Goal: Information Seeking & Learning: Check status

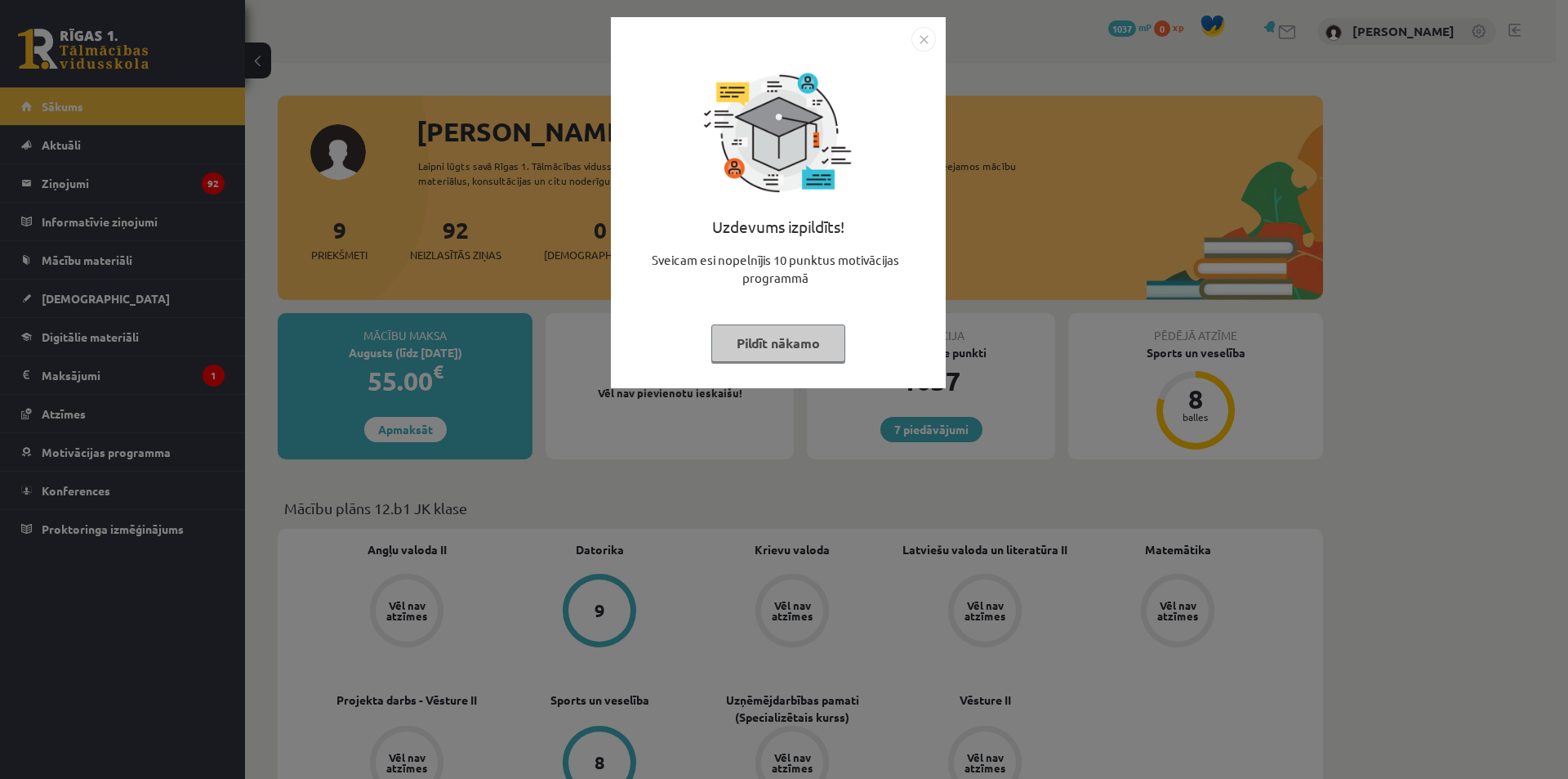
click at [922, 48] on img "Close" at bounding box center [924, 39] width 25 height 25
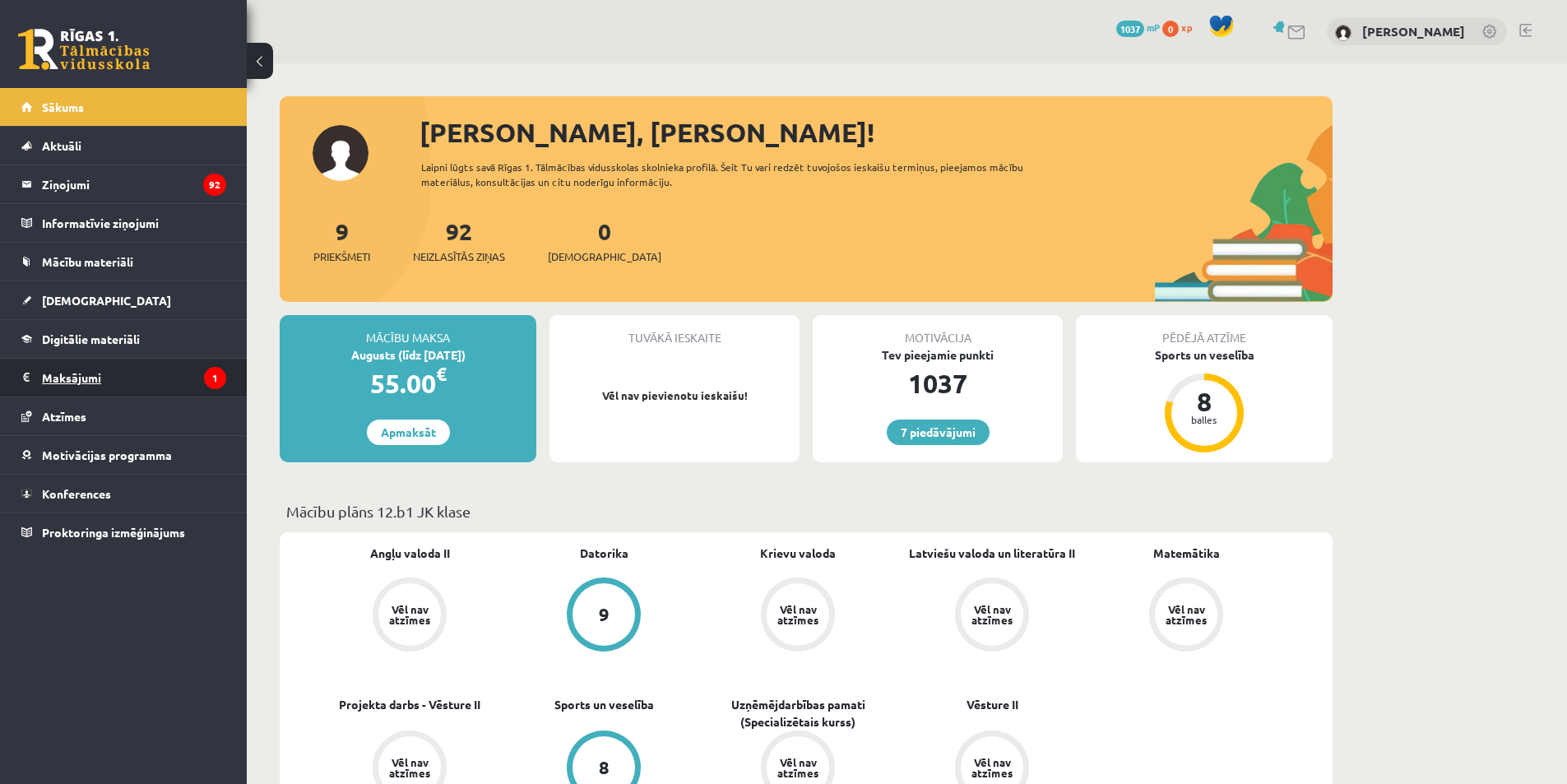
click at [198, 372] on legend "Maksājumi 1" at bounding box center [134, 378] width 184 height 38
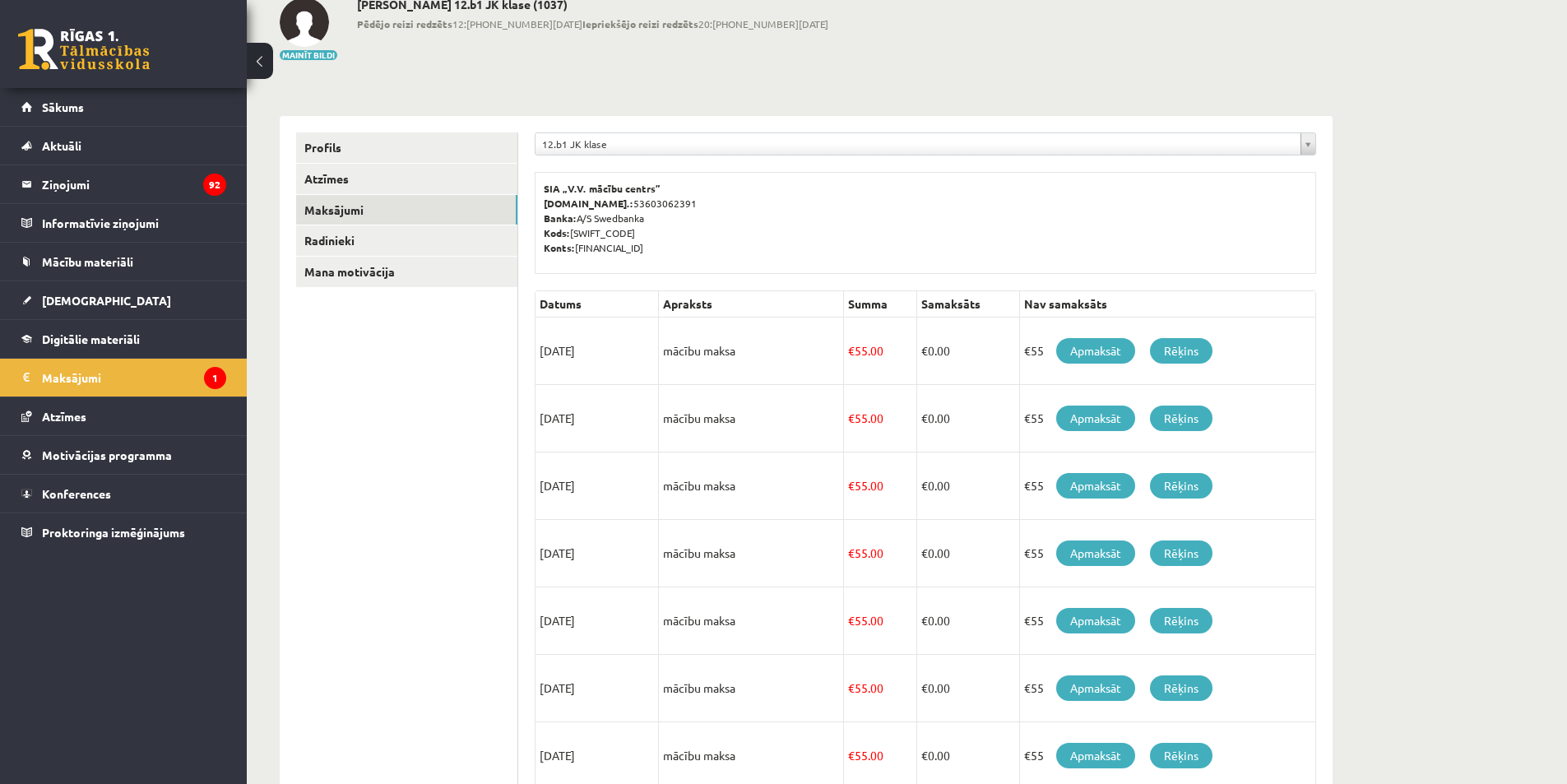
scroll to position [95, 0]
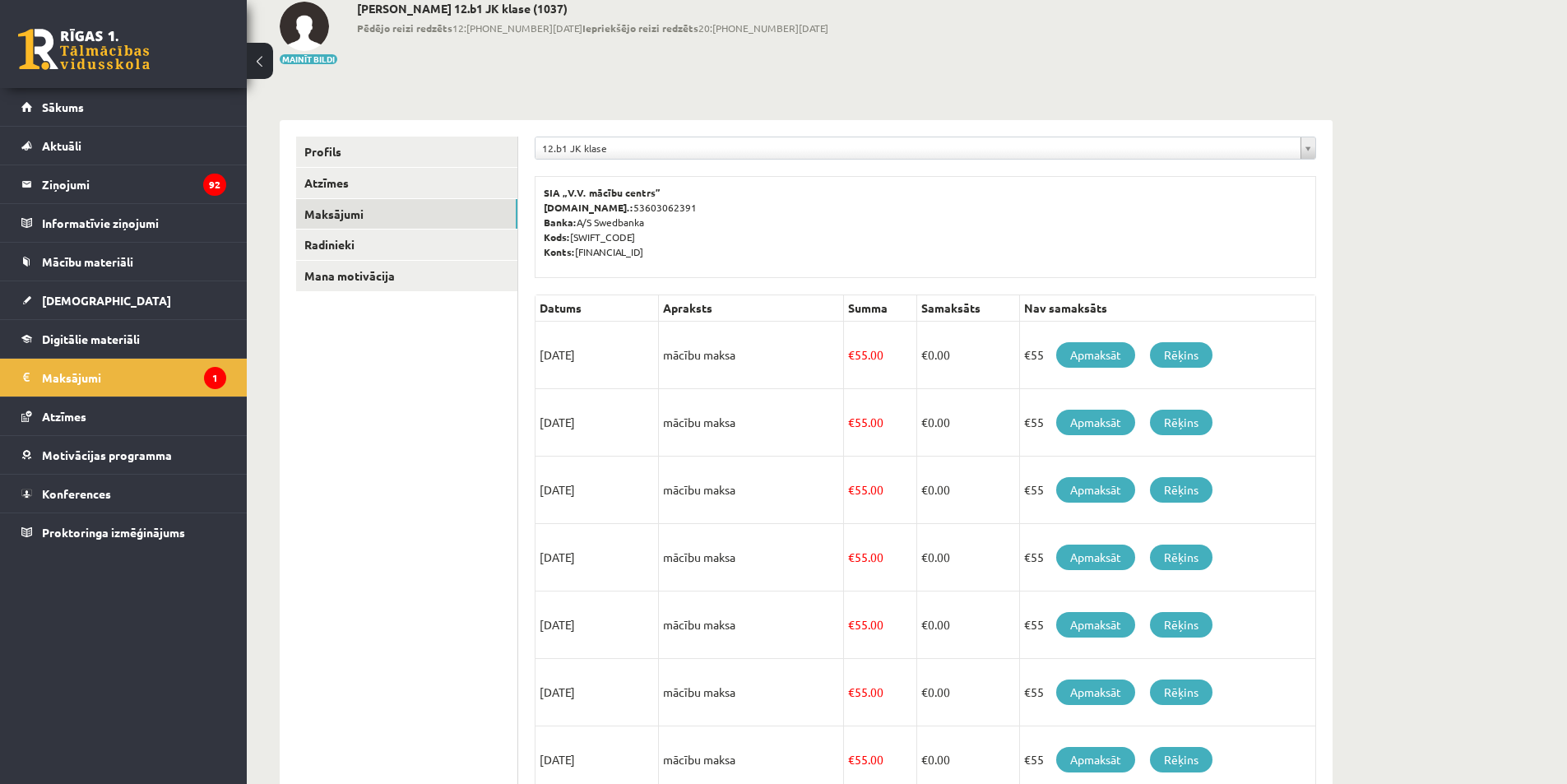
drag, startPoint x: 535, startPoint y: 355, endPoint x: 603, endPoint y: 356, distance: 68.0
click at [603, 356] on td "15/08/2025" at bounding box center [598, 355] width 123 height 67
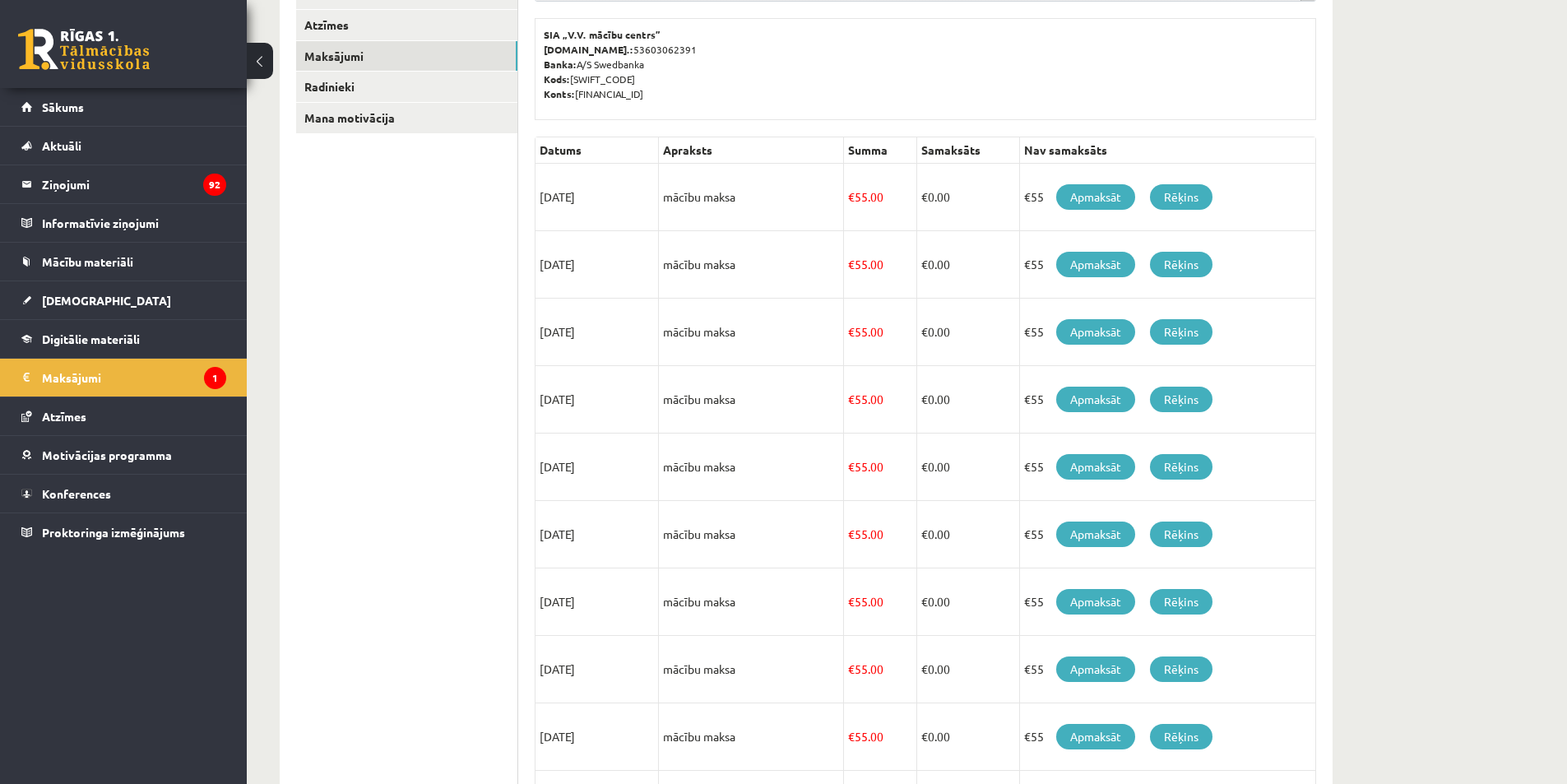
scroll to position [259, 0]
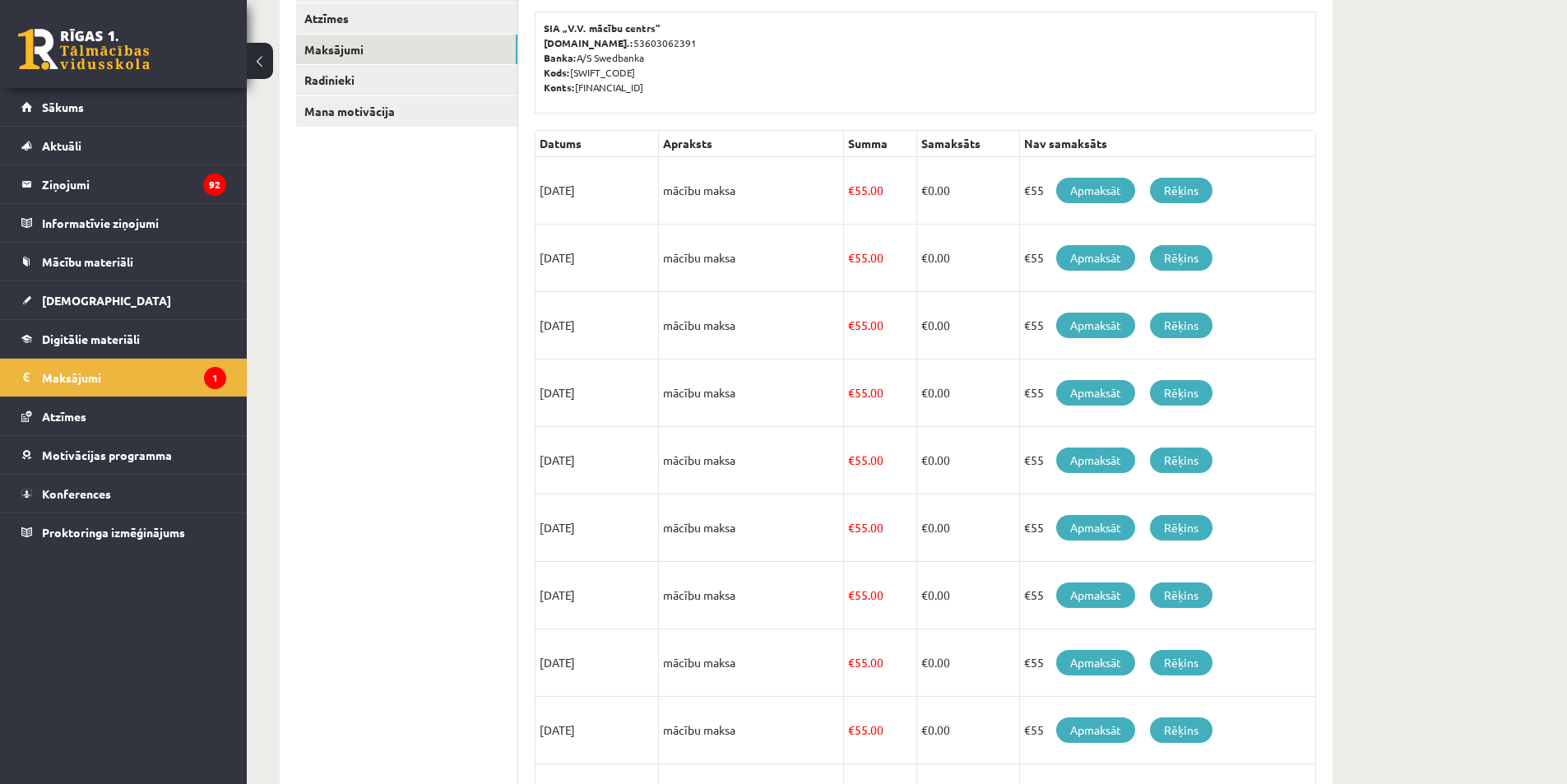
drag, startPoint x: 608, startPoint y: 263, endPoint x: 543, endPoint y: 268, distance: 65.2
click at [543, 268] on td "15/09/2025" at bounding box center [598, 258] width 123 height 67
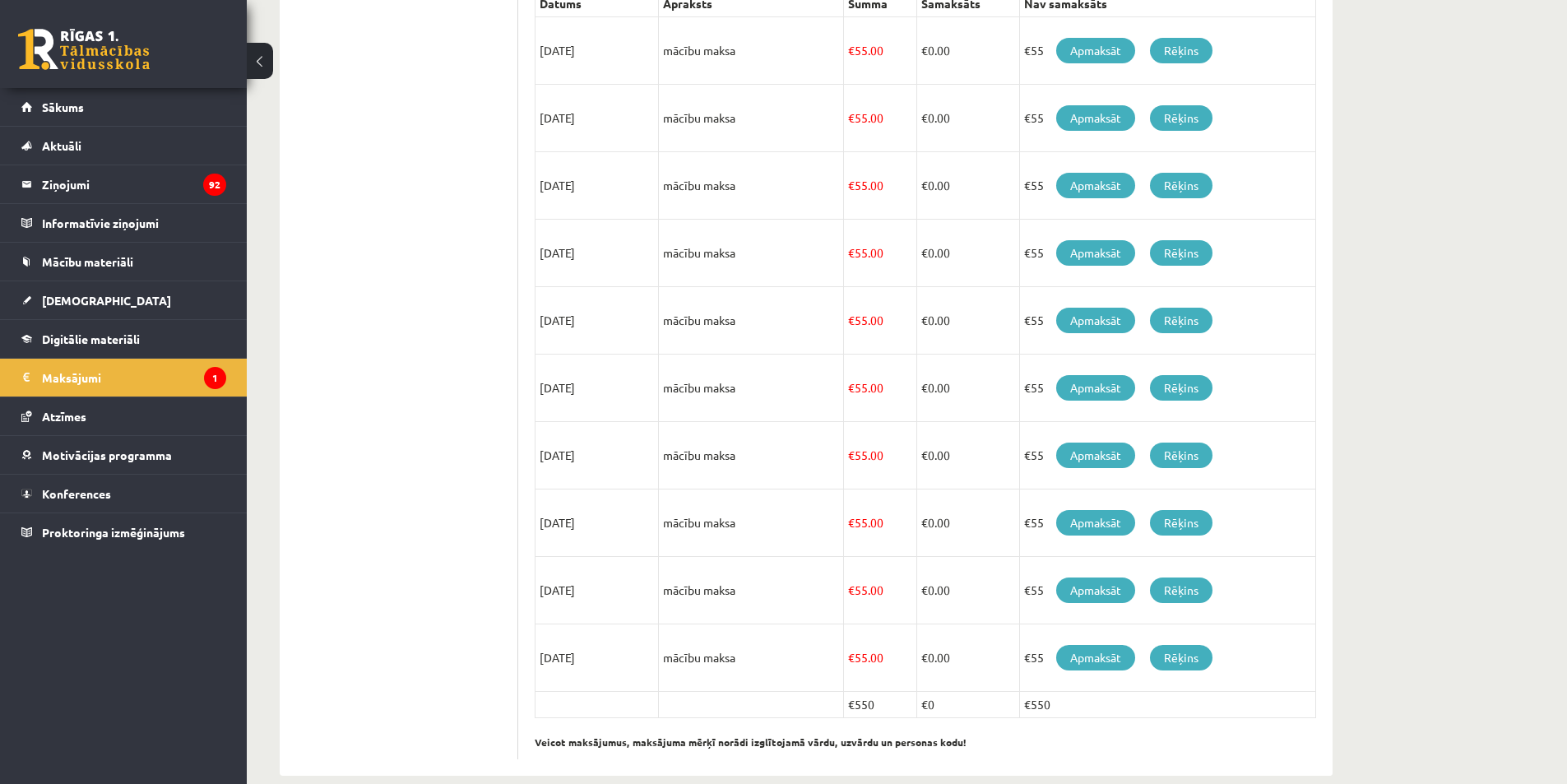
scroll to position [341, 0]
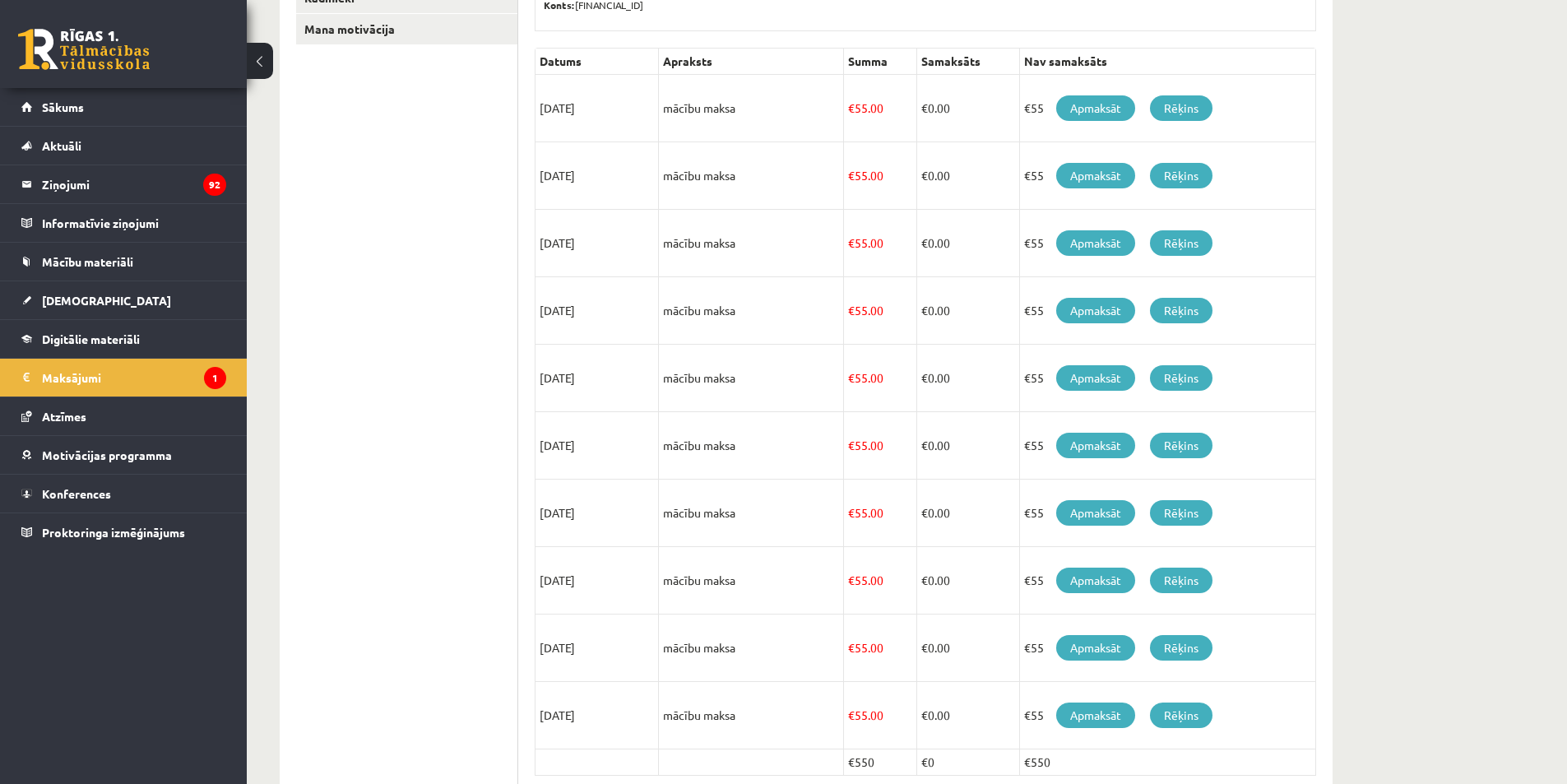
click at [466, 267] on ul "Profils Atzīmes Maksājumi Radinieki Mana motivācija" at bounding box center [407, 353] width 222 height 927
click at [580, 116] on td "15/08/2025" at bounding box center [598, 109] width 123 height 67
click at [579, 174] on td "15/09/2025" at bounding box center [598, 176] width 123 height 67
drag, startPoint x: 608, startPoint y: 232, endPoint x: 583, endPoint y: 258, distance: 36.1
click at [556, 248] on td "15/10/2025" at bounding box center [598, 244] width 123 height 67
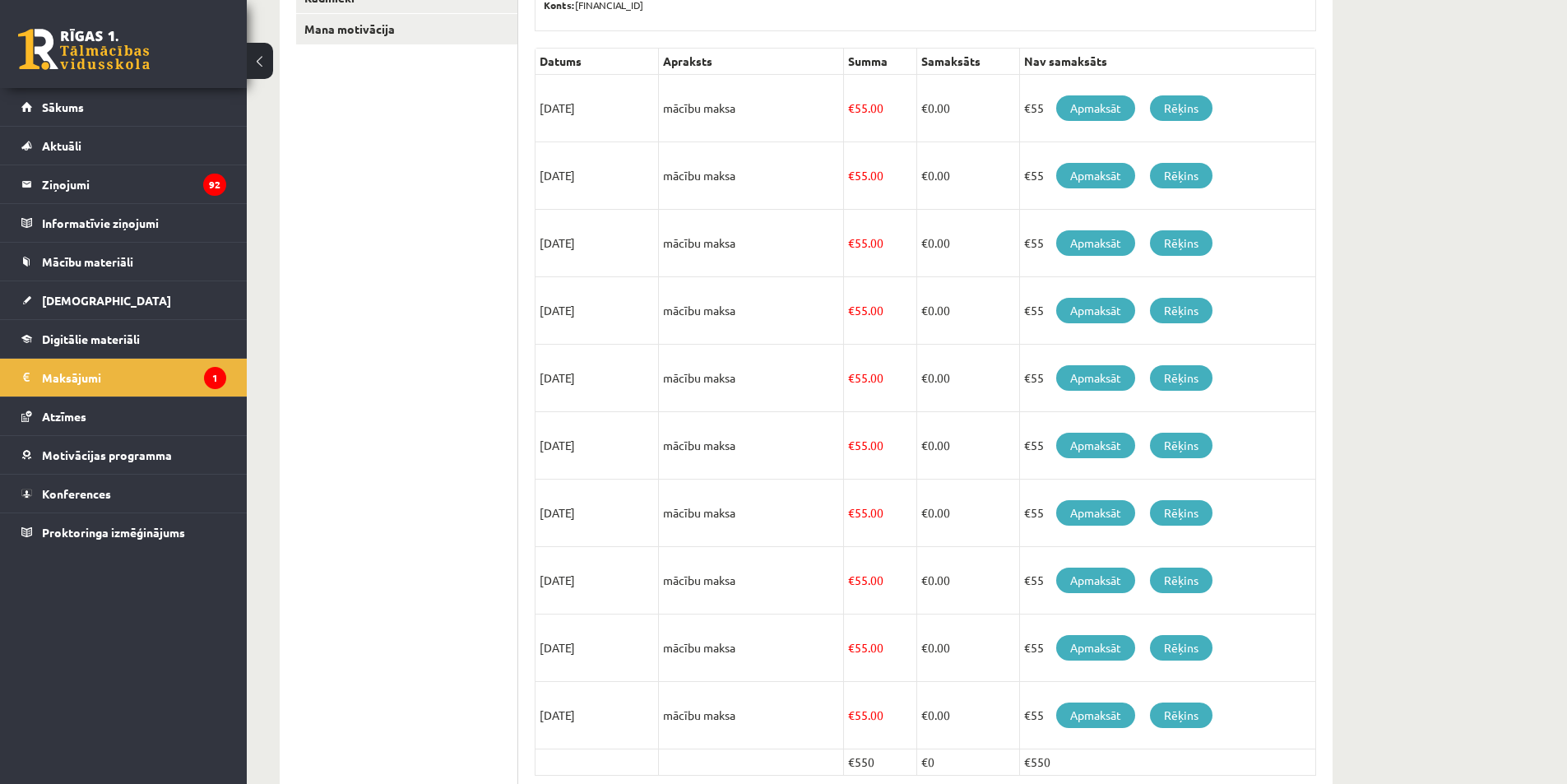
click at [570, 307] on td "15/11/2025" at bounding box center [598, 311] width 123 height 67
drag, startPoint x: 593, startPoint y: 364, endPoint x: 554, endPoint y: 387, distance: 45.3
click at [550, 372] on td "15/12/2025" at bounding box center [598, 378] width 123 height 67
drag, startPoint x: 594, startPoint y: 443, endPoint x: 596, endPoint y: 495, distance: 52.0
click at [560, 443] on td "15/01/2026" at bounding box center [598, 446] width 123 height 67
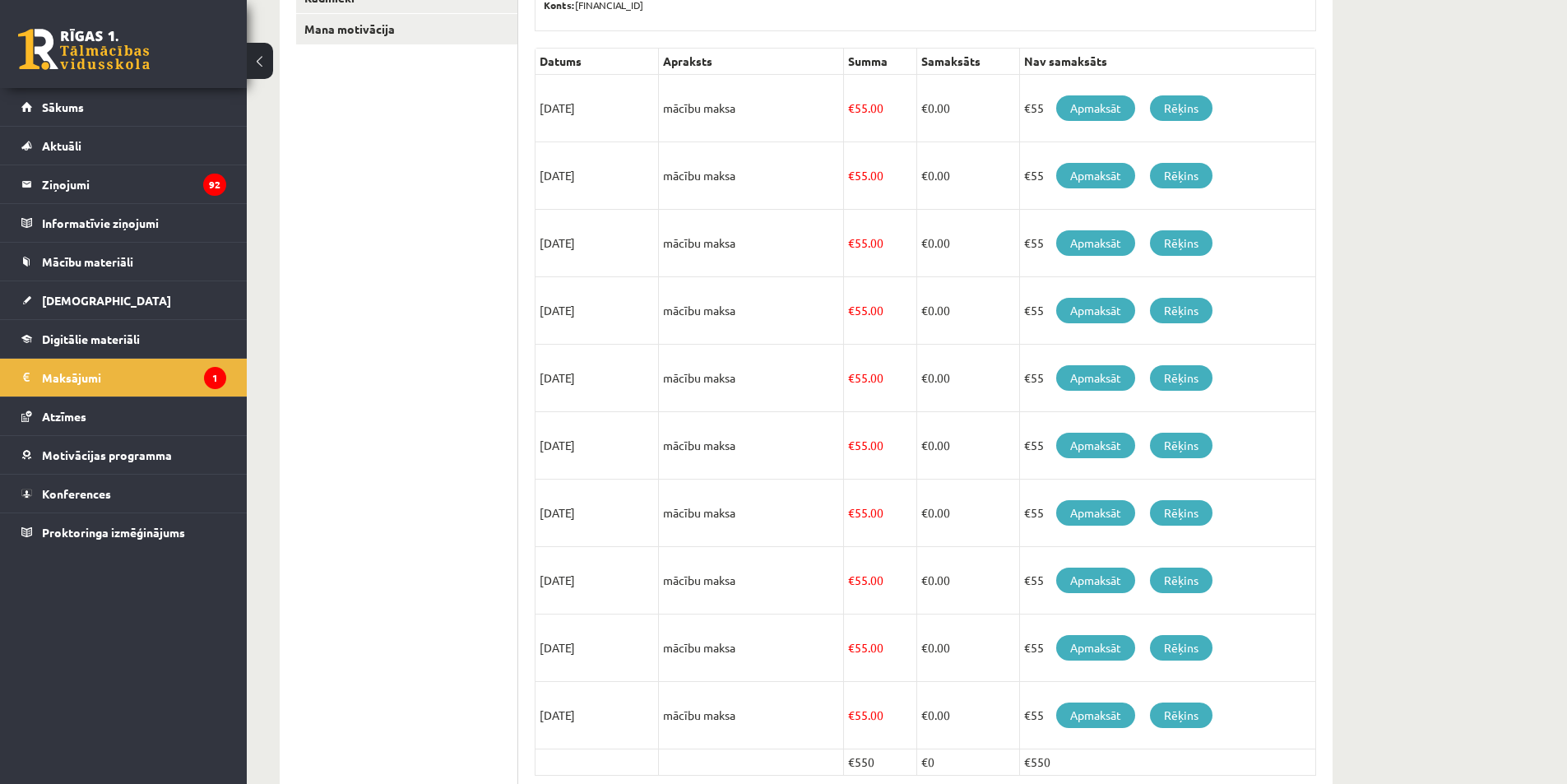
drag, startPoint x: 609, startPoint y: 521, endPoint x: 568, endPoint y: 518, distance: 41.1
click at [573, 524] on td "15/02/2026" at bounding box center [598, 513] width 123 height 67
drag, startPoint x: 608, startPoint y: 582, endPoint x: 536, endPoint y: 584, distance: 72.0
click at [532, 574] on div "**********" at bounding box center [926, 353] width 815 height 960
click at [572, 647] on td "15/04/2026" at bounding box center [598, 648] width 123 height 67
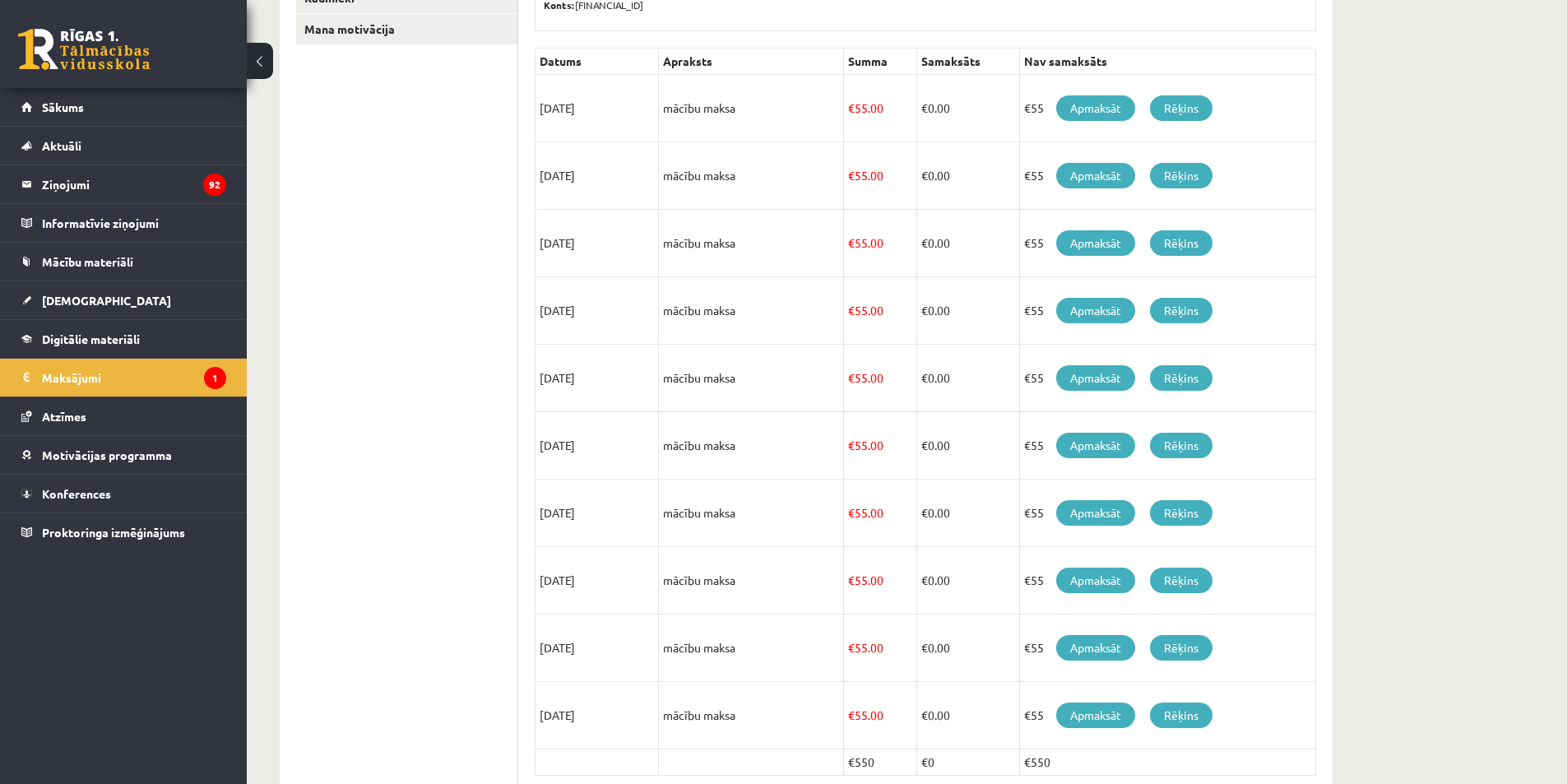
drag, startPoint x: 599, startPoint y: 717, endPoint x: 568, endPoint y: 715, distance: 31.1
click at [568, 715] on td "15/05/2026" at bounding box center [598, 716] width 123 height 67
drag, startPoint x: 579, startPoint y: 109, endPoint x: 537, endPoint y: 105, distance: 42.2
click at [537, 105] on td "15/08/2025" at bounding box center [598, 109] width 123 height 67
click at [611, 119] on td "15/08/2025" at bounding box center [598, 109] width 123 height 67
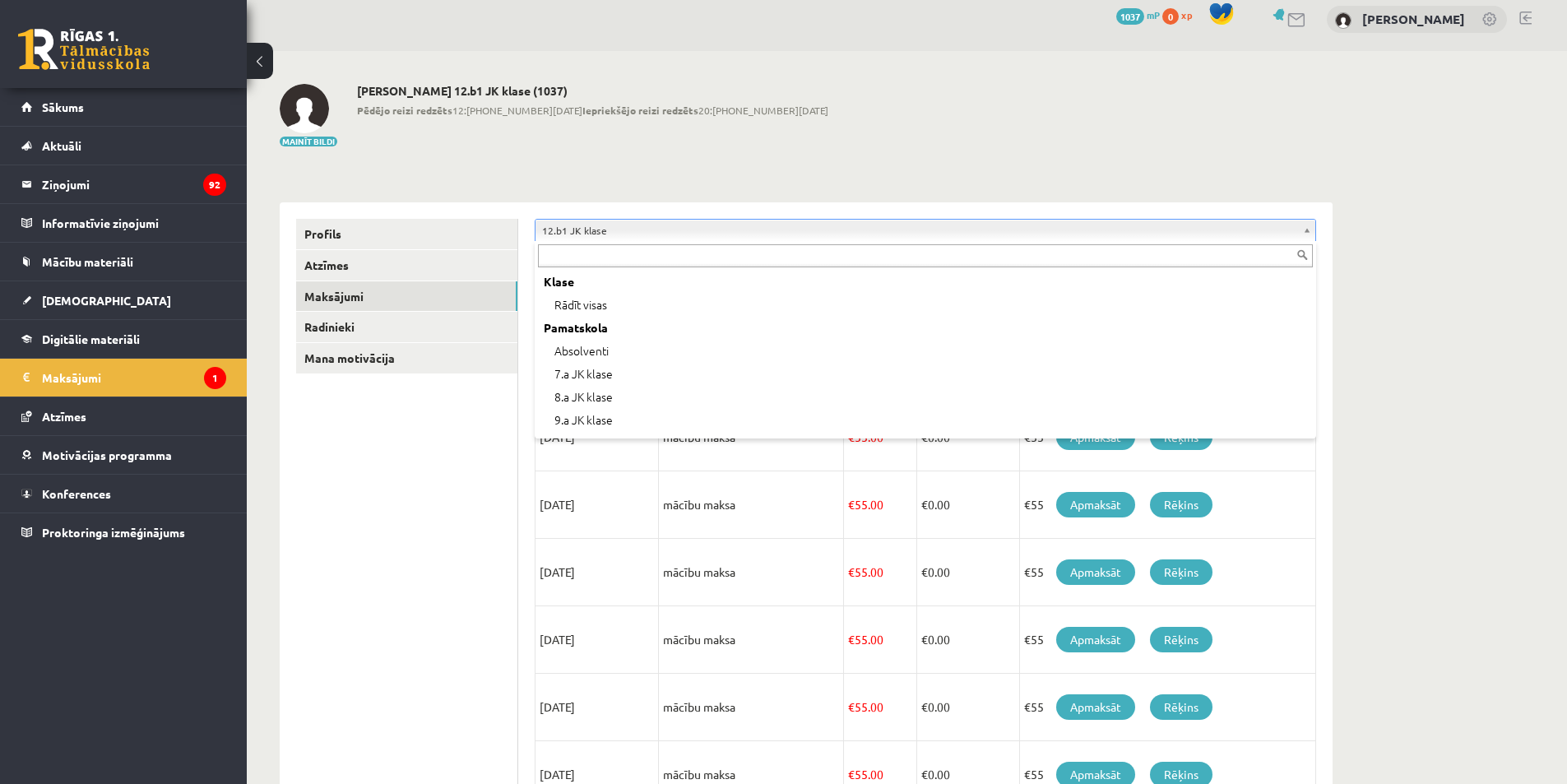
scroll to position [457, 0]
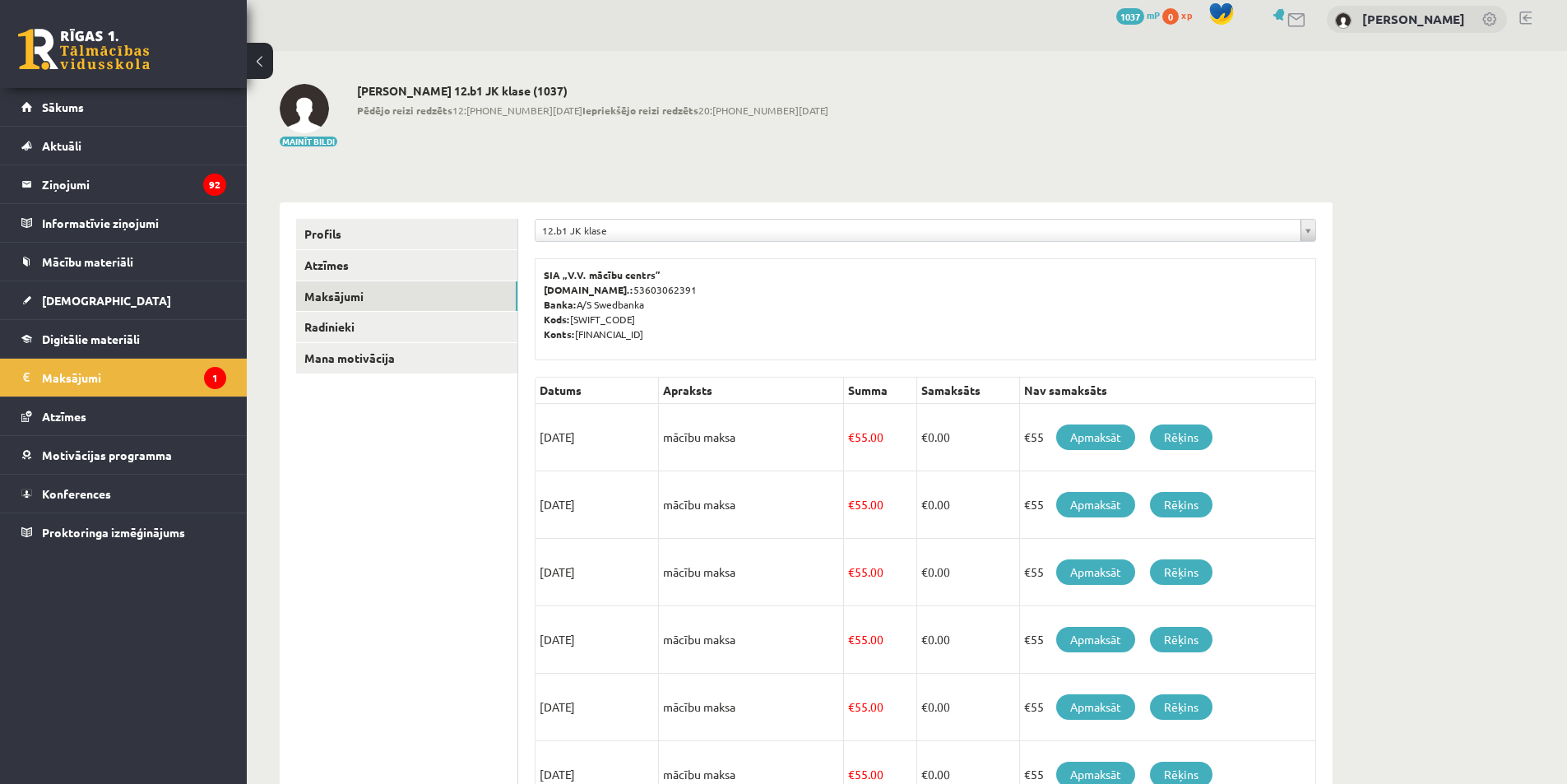
click at [607, 198] on div "**********" at bounding box center [807, 674] width 1053 height 977
click at [350, 250] on link "Atzīmes" at bounding box center [407, 265] width 221 height 30
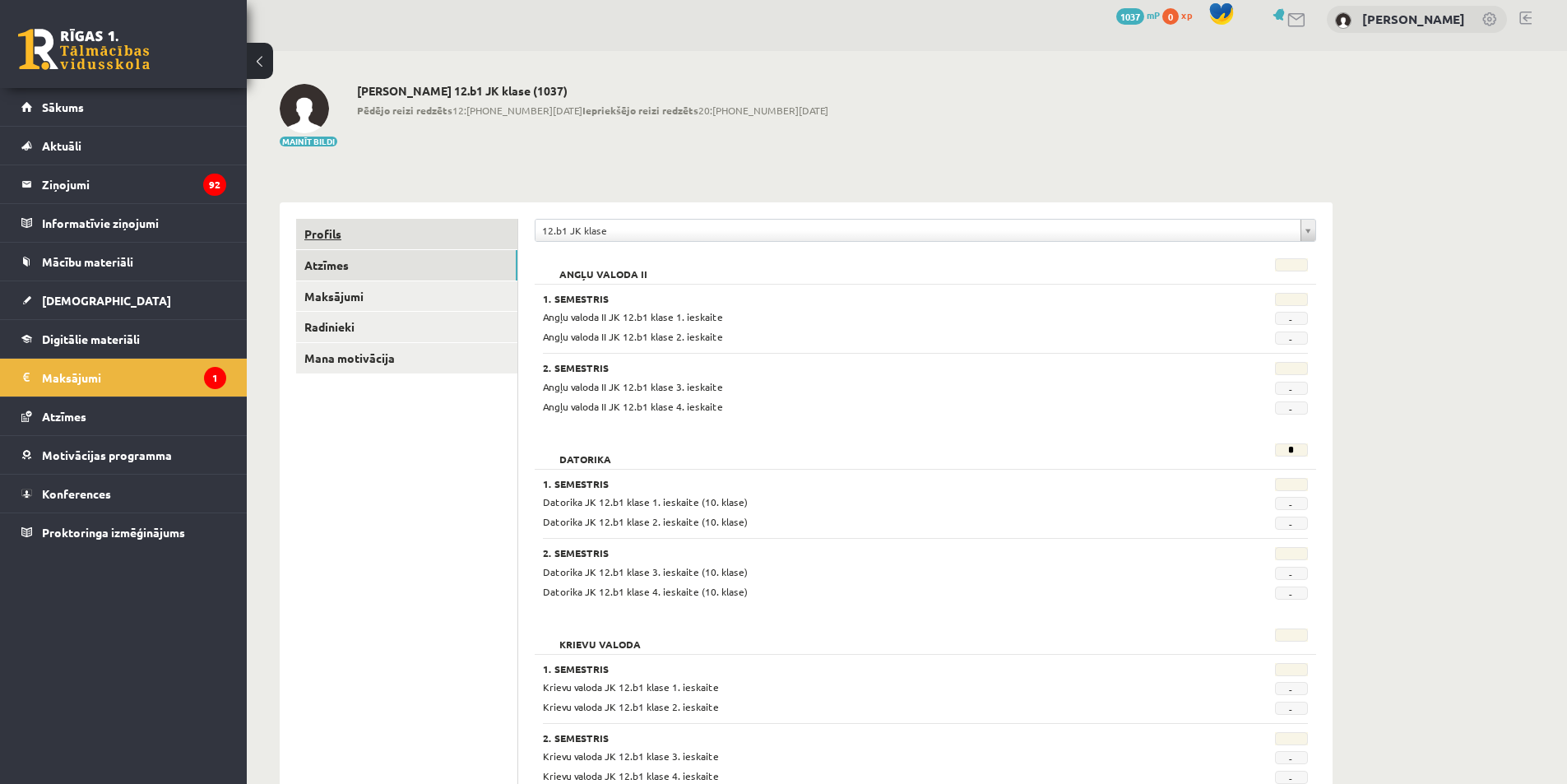
click at [337, 232] on link "Profils" at bounding box center [407, 234] width 221 height 30
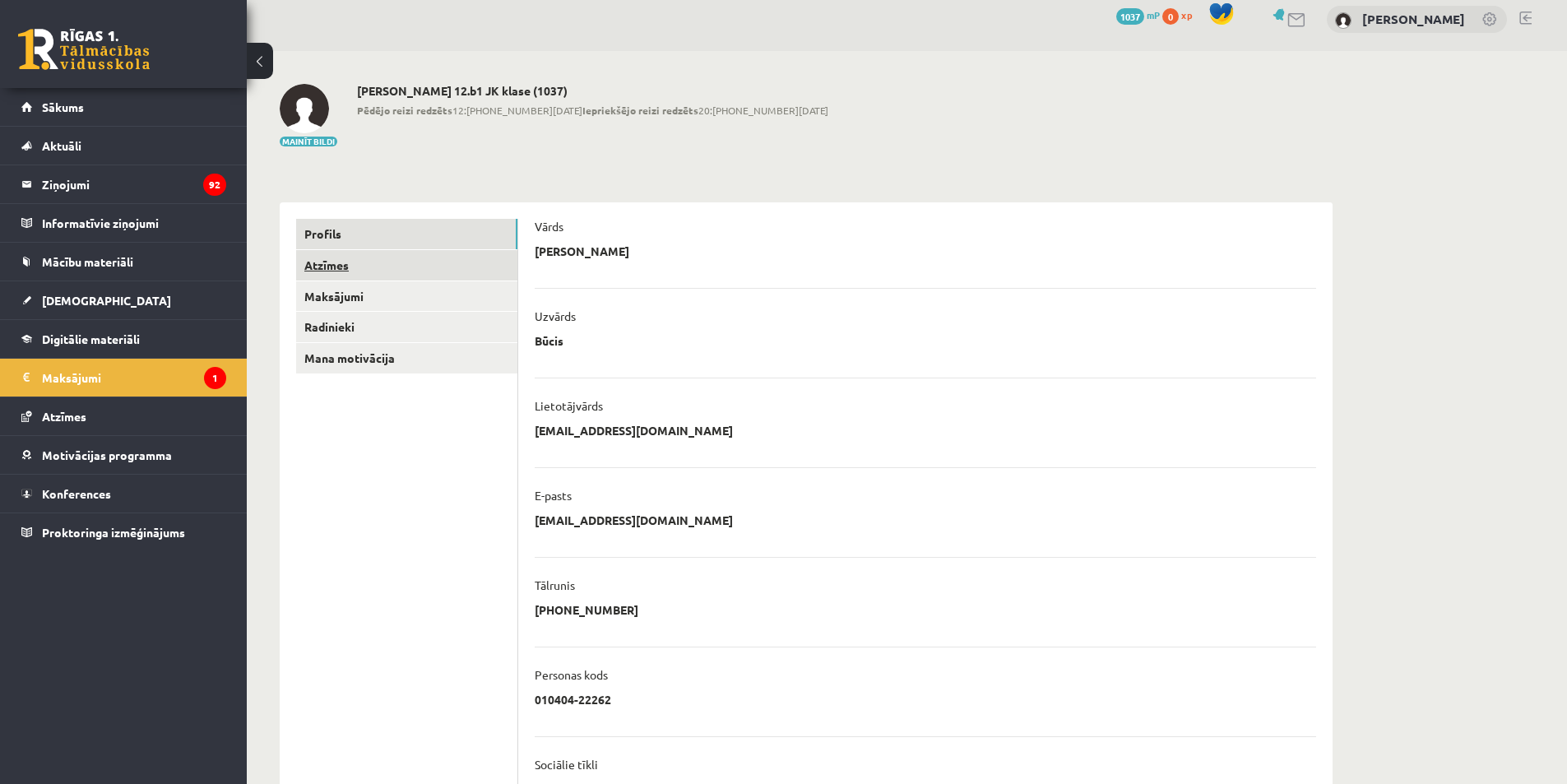
click at [336, 257] on link "Atzīmes" at bounding box center [407, 265] width 221 height 30
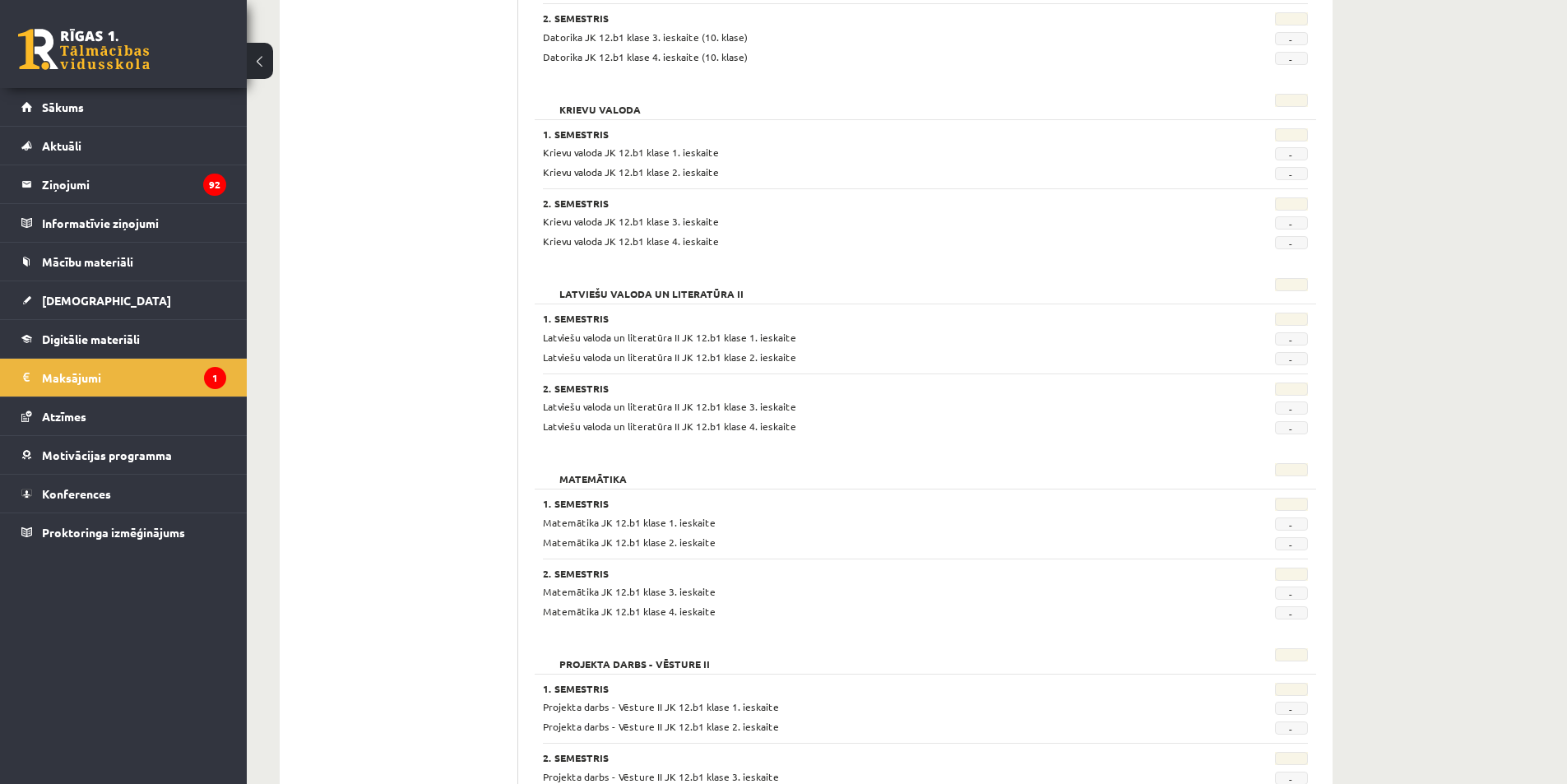
scroll to position [534, 0]
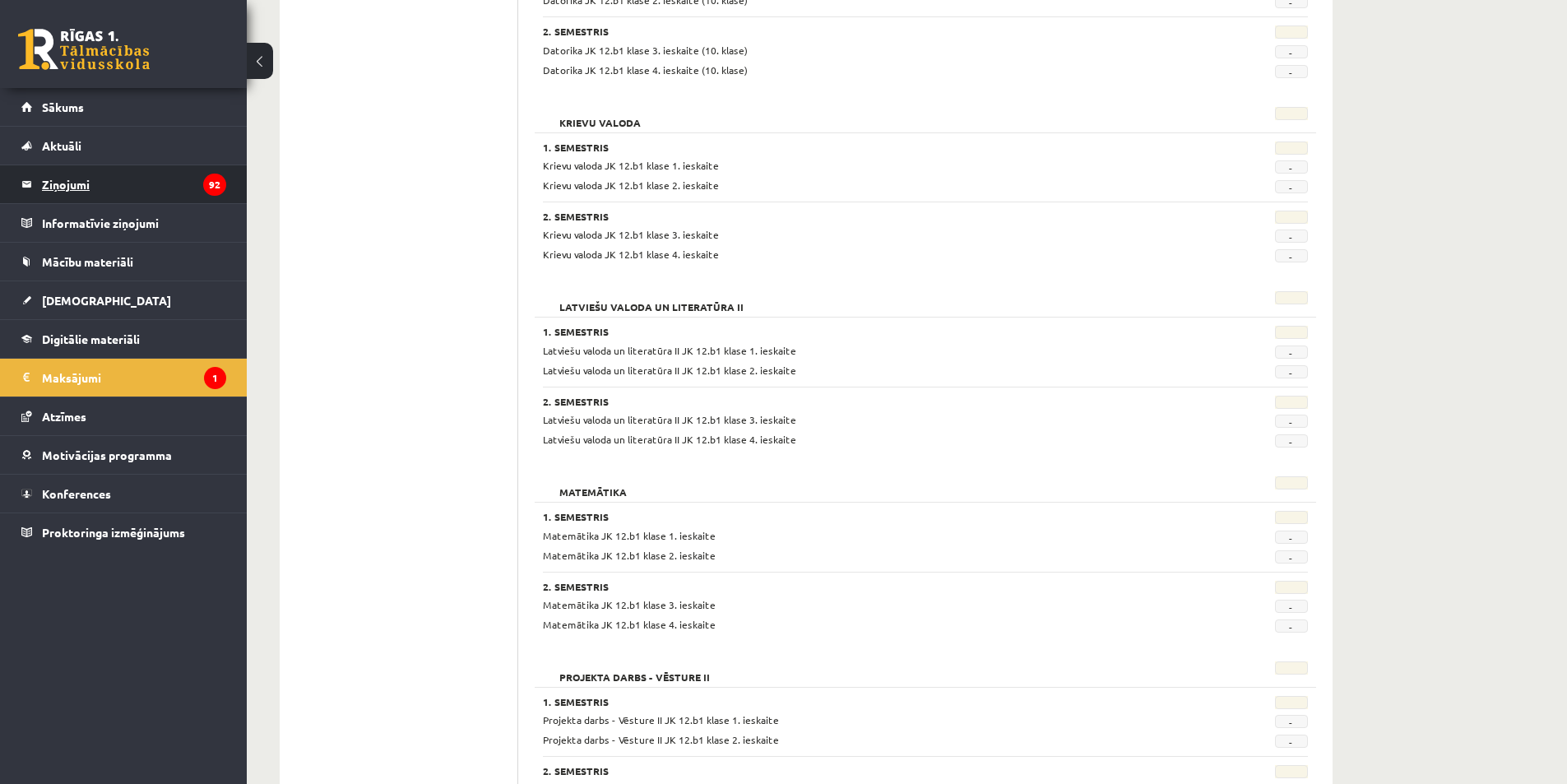
click at [126, 188] on legend "Ziņojumi 92" at bounding box center [134, 184] width 184 height 38
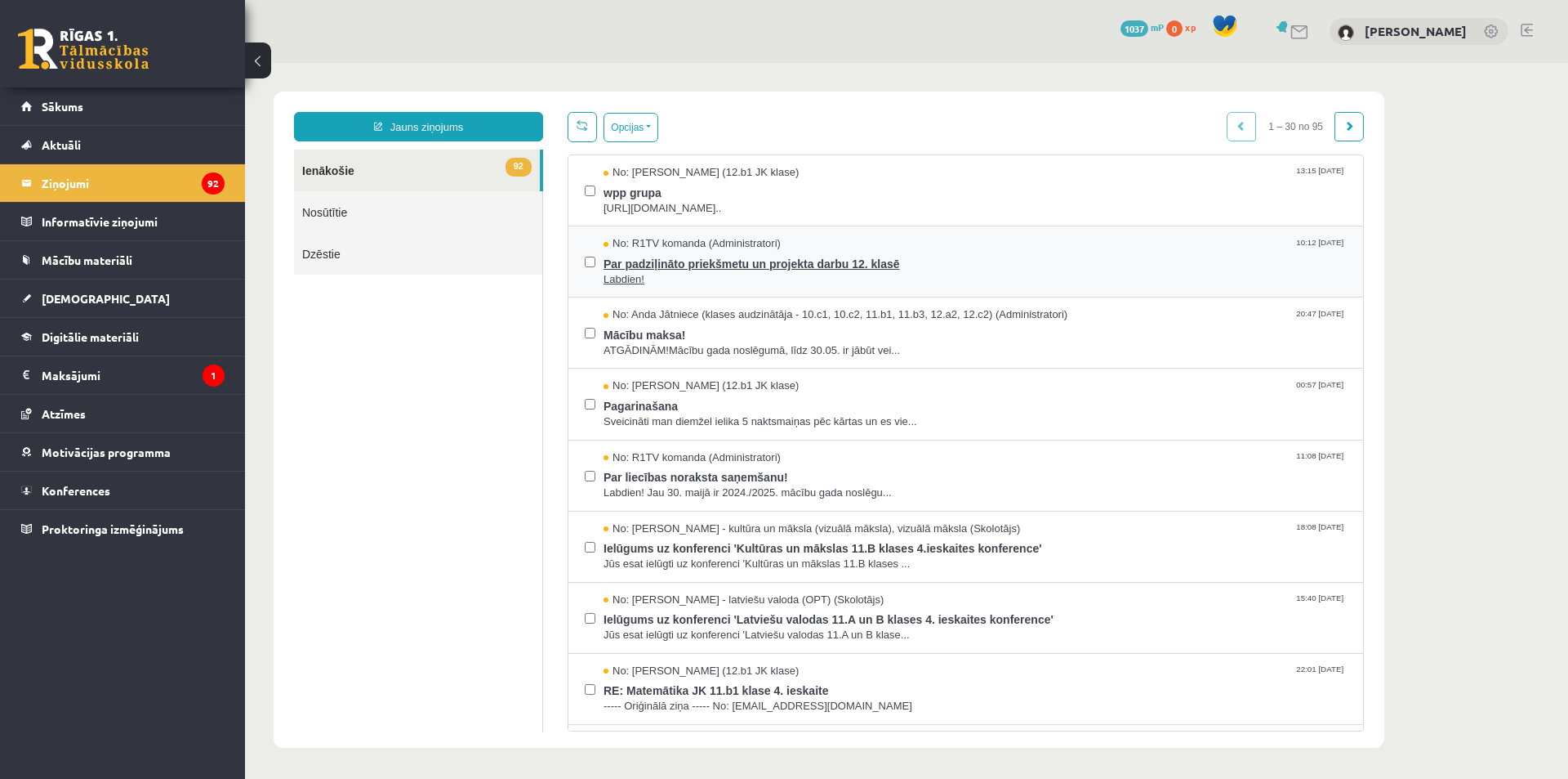
click at [660, 260] on span "Par padziļināto priekšmetu un projekta darbu 12. klasē" at bounding box center [976, 262] width 744 height 20
click at [748, 190] on span "wpp grupa" at bounding box center [976, 190] width 744 height 20
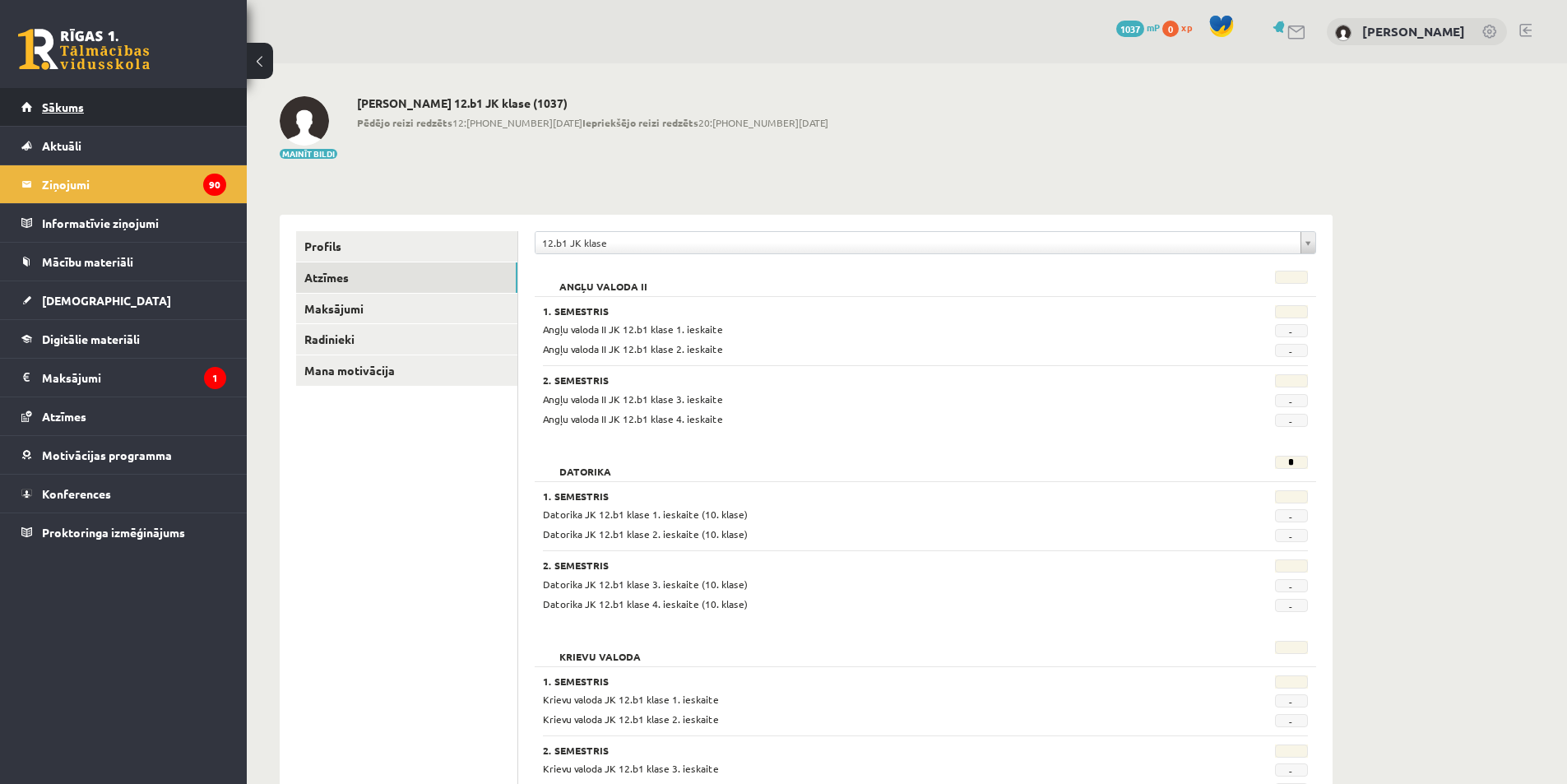
click at [152, 108] on link "Sākums" at bounding box center [123, 107] width 205 height 38
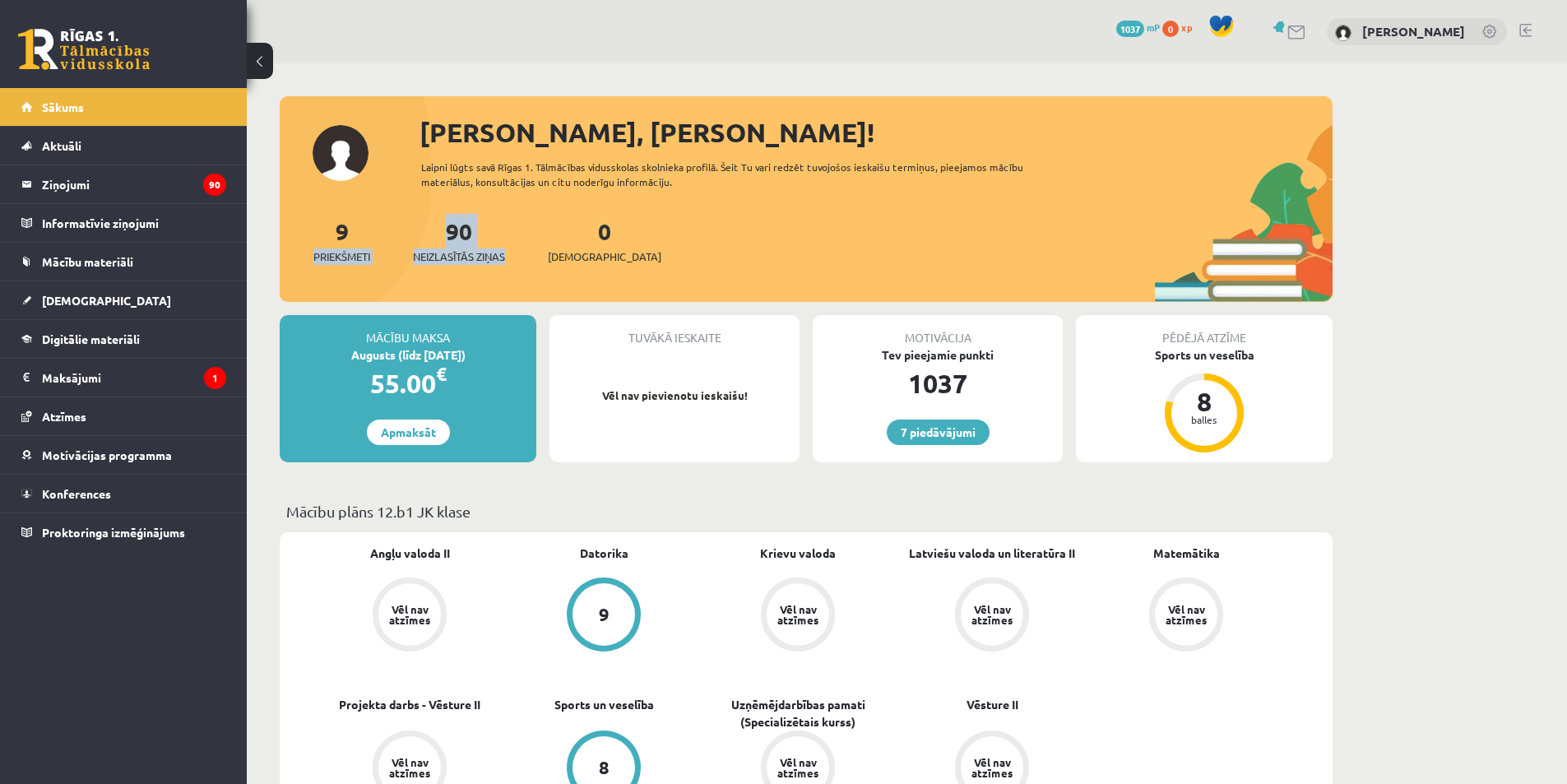
drag, startPoint x: 517, startPoint y: 258, endPoint x: 336, endPoint y: 230, distance: 183.2
click at [336, 230] on div "9 Priekšmeti 90 Neizlasītās ziņas 0 Ieskaites" at bounding box center [807, 257] width 1053 height 88
drag, startPoint x: 408, startPoint y: 271, endPoint x: 379, endPoint y: 262, distance: 30.4
click at [408, 271] on div "9 Priekšmeti 90 Neizlasītās ziņas 0 Ieskaites" at bounding box center [807, 257] width 1053 height 88
click at [359, 256] on span "Priekšmeti" at bounding box center [342, 257] width 57 height 16
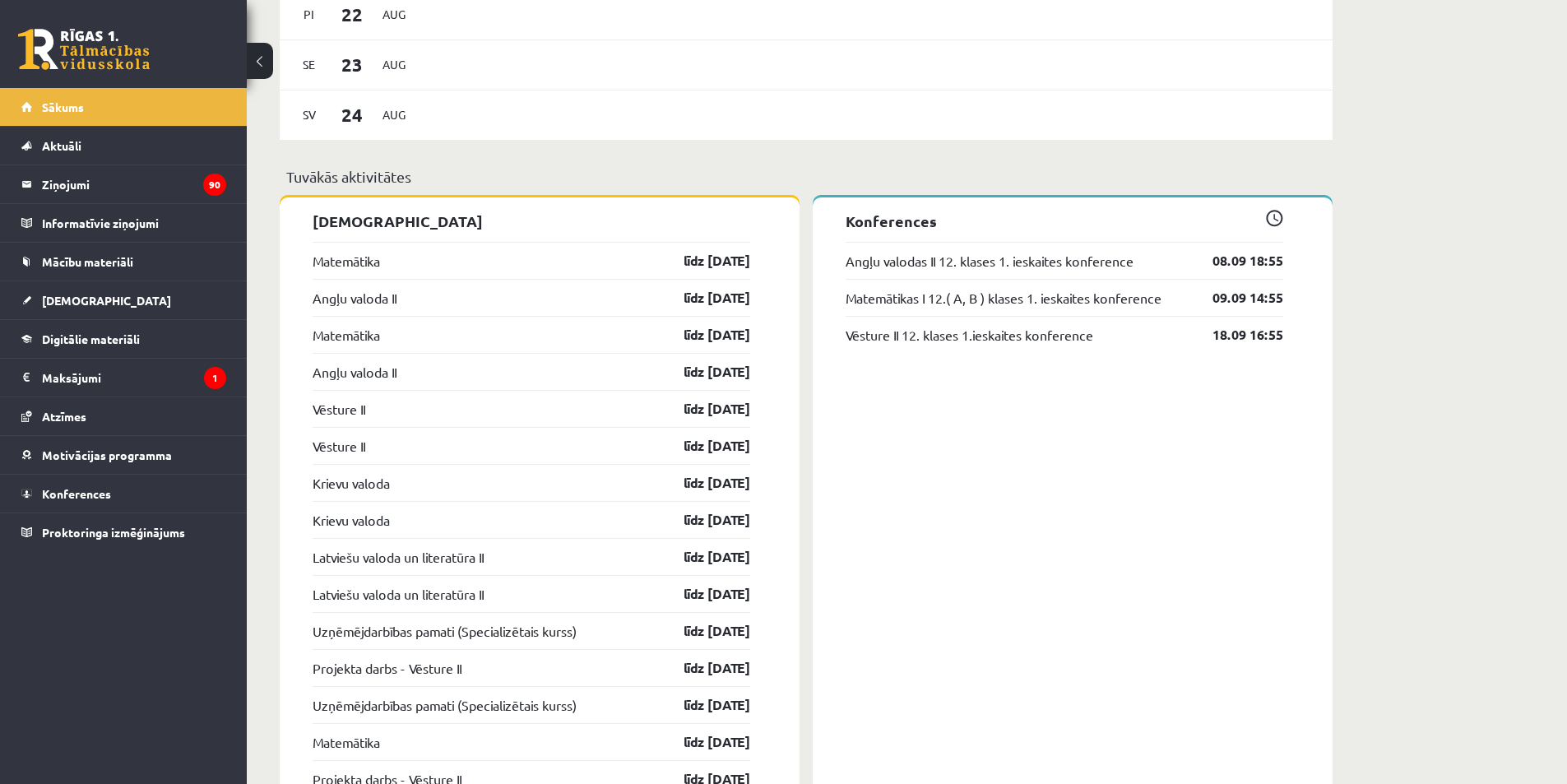
scroll to position [1176, 0]
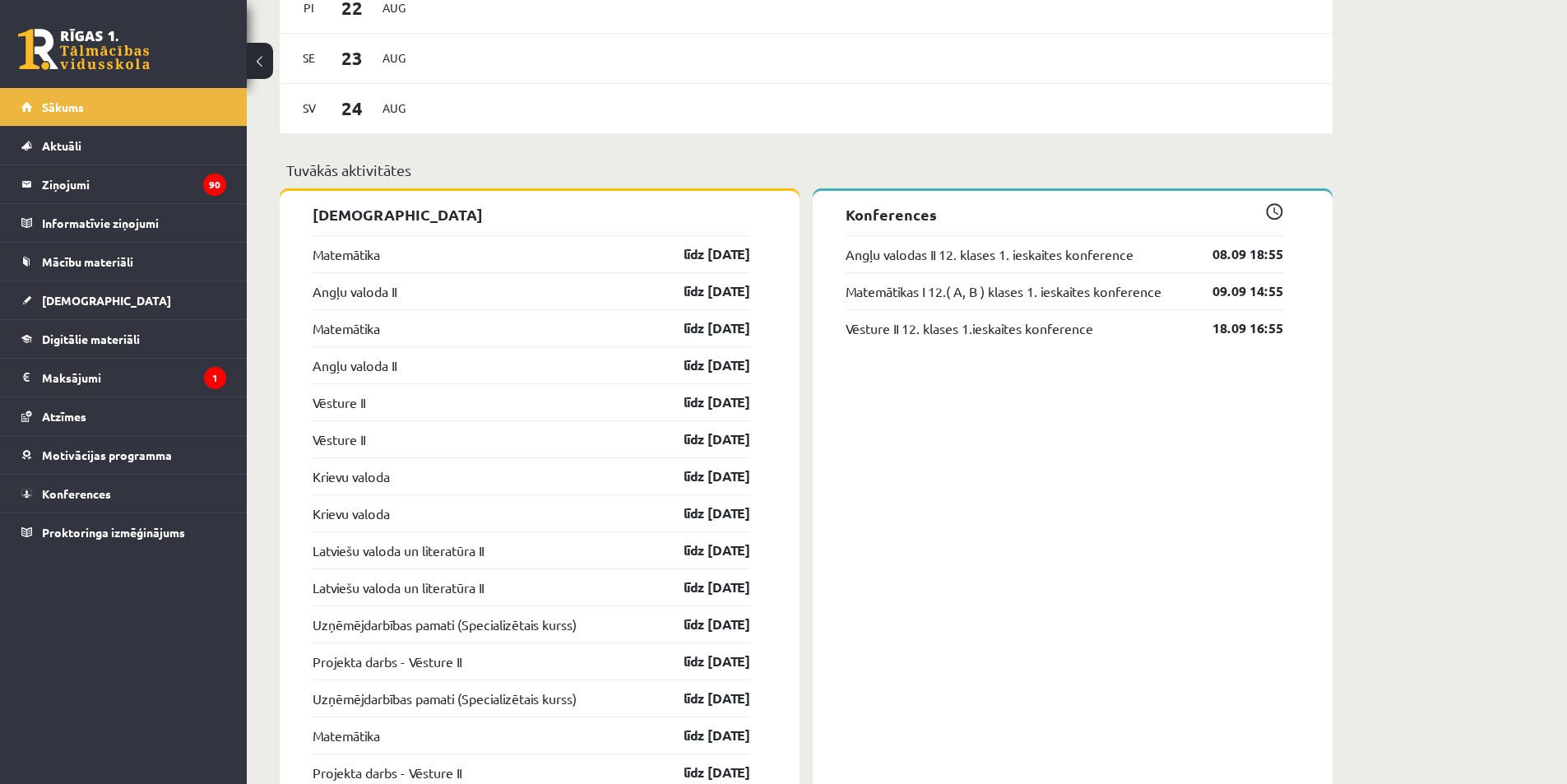
drag, startPoint x: 640, startPoint y: 250, endPoint x: 774, endPoint y: 364, distance: 175.9
drag, startPoint x: 756, startPoint y: 361, endPoint x: 641, endPoint y: 257, distance: 155.1
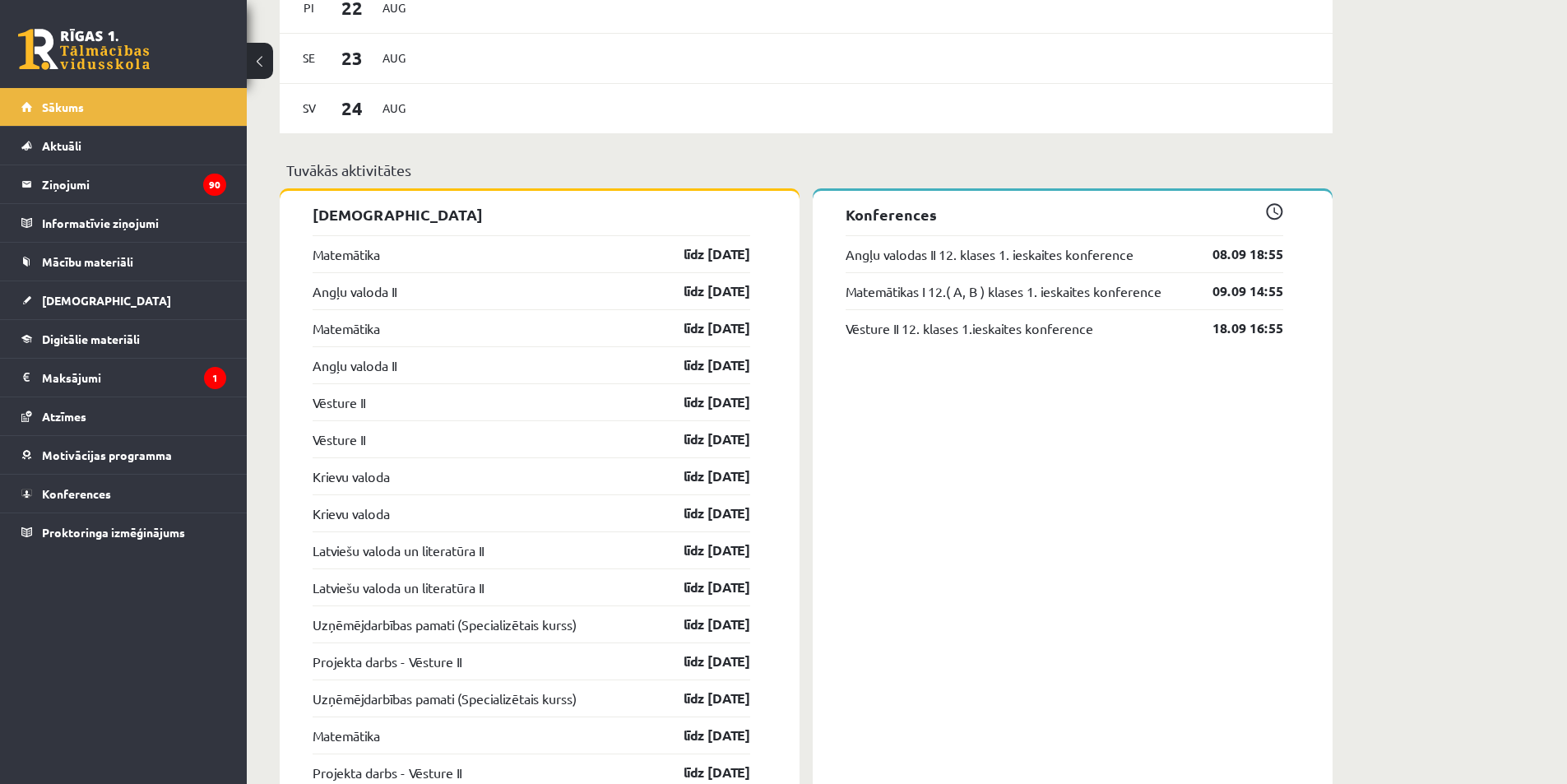
click at [639, 250] on div "Matemātika līdz [DATE]" at bounding box center [532, 253] width 438 height 37
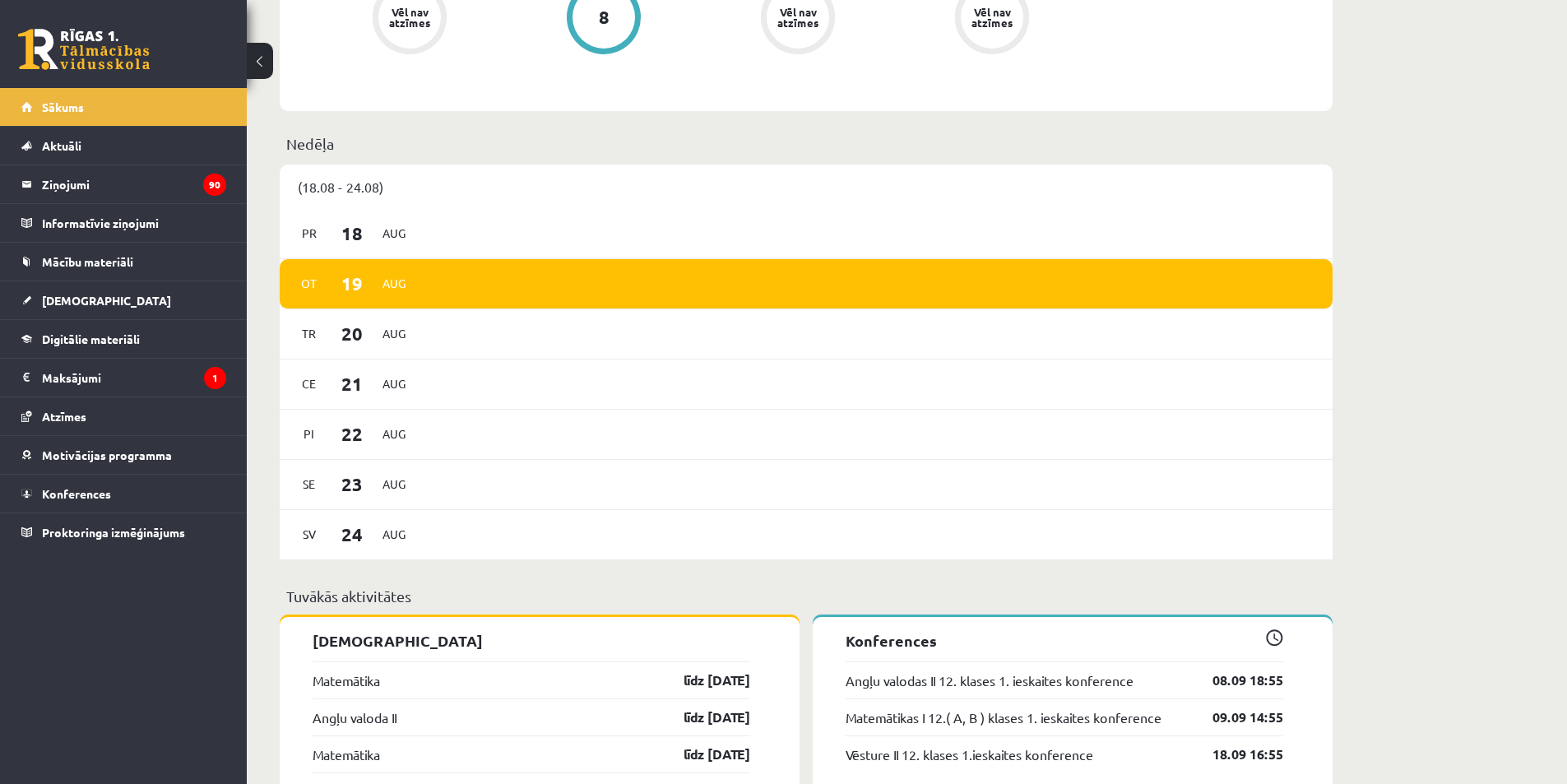
scroll to position [518, 0]
